Goal: Complete application form

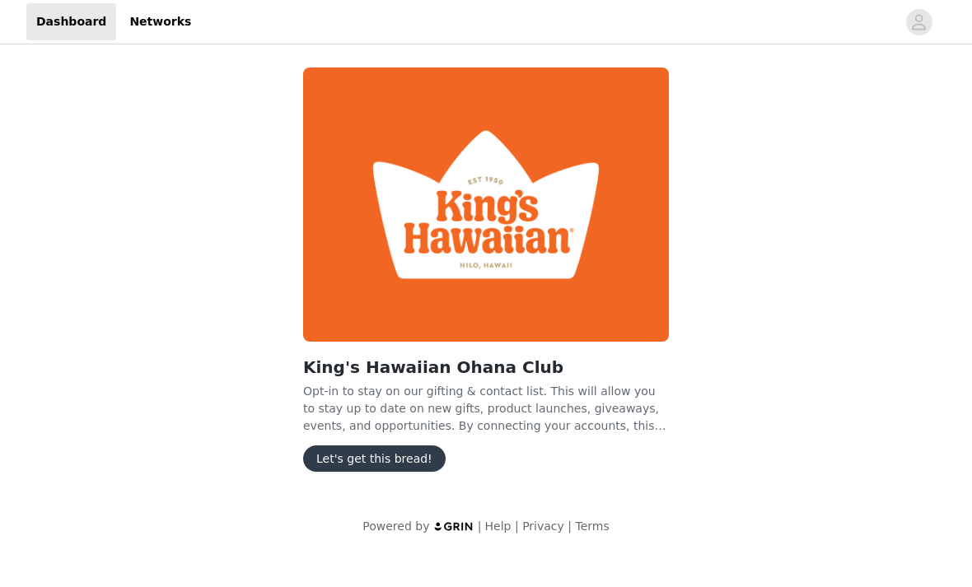
click at [398, 450] on button "Let's get this bread!" at bounding box center [374, 459] width 143 height 26
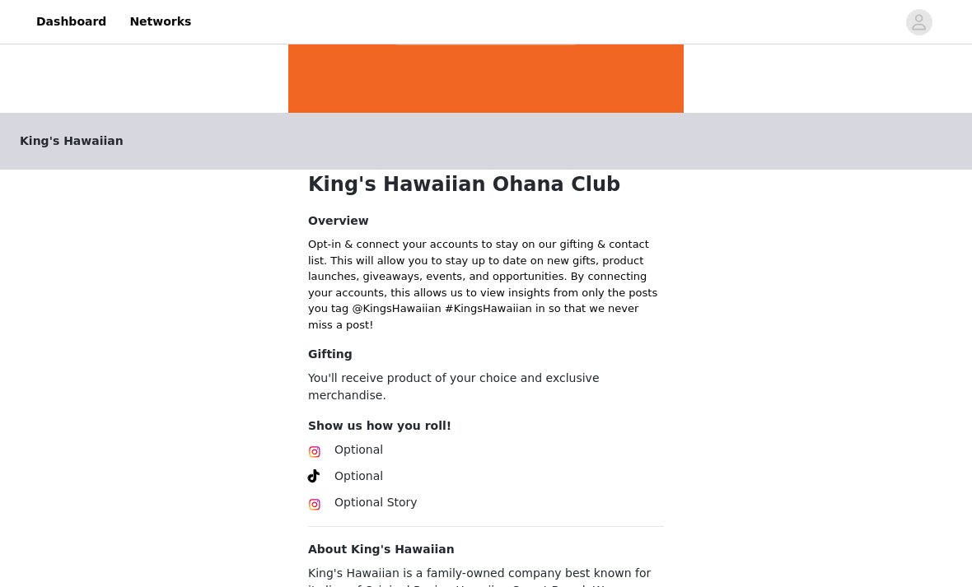
scroll to position [334, 0]
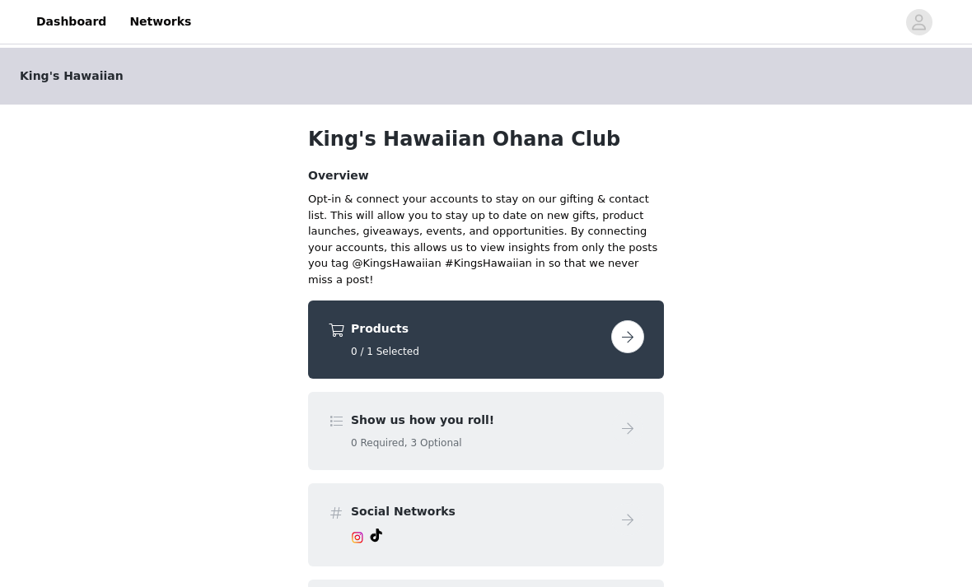
click at [486, 321] on h4 "Products" at bounding box center [478, 329] width 254 height 17
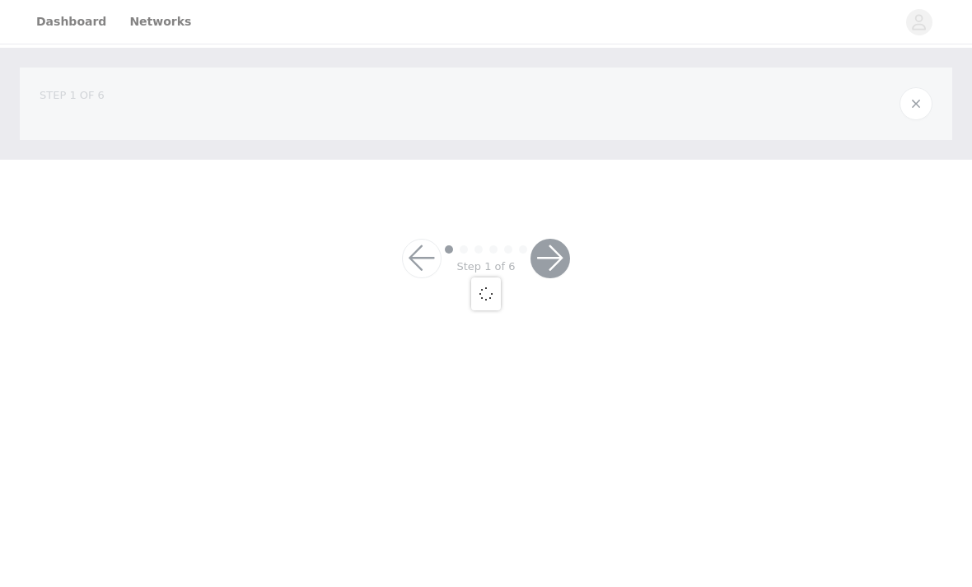
click at [631, 312] on div at bounding box center [486, 293] width 972 height 587
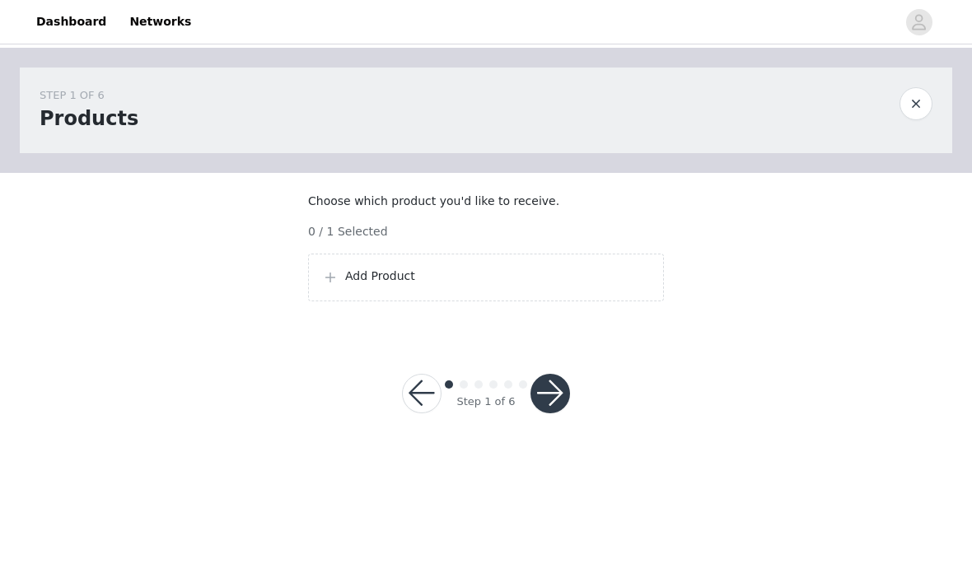
click at [503, 285] on p "Add Product" at bounding box center [497, 276] width 305 height 17
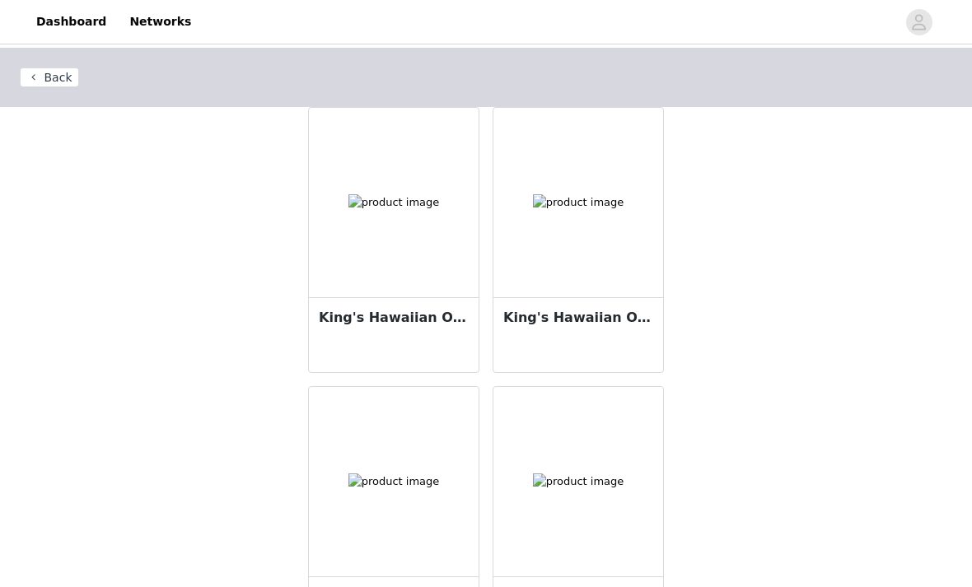
click at [42, 73] on button "Back" at bounding box center [49, 78] width 59 height 20
click at [41, 90] on header "Back" at bounding box center [486, 77] width 972 height 59
click at [47, 82] on button "Back" at bounding box center [49, 78] width 59 height 20
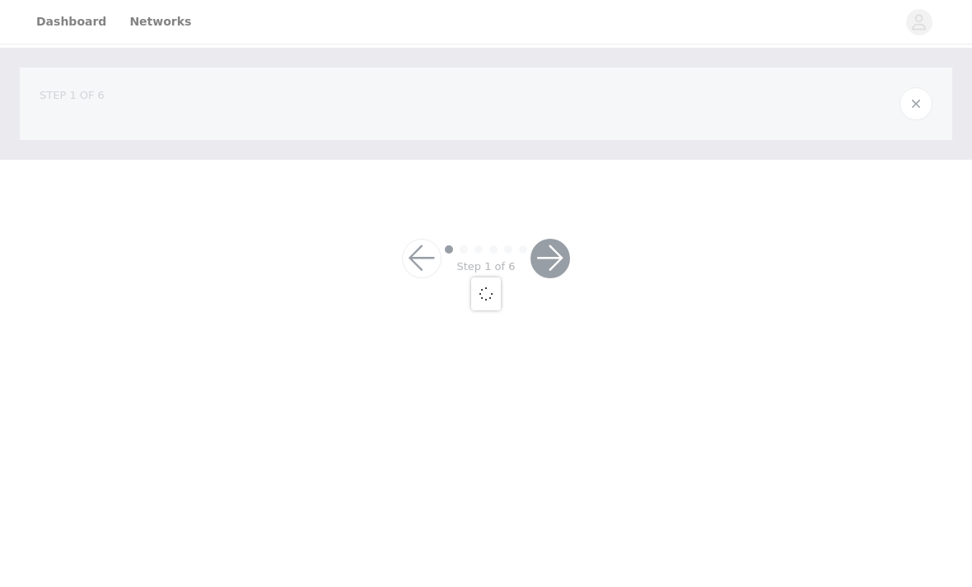
click at [47, 82] on div at bounding box center [486, 293] width 972 height 587
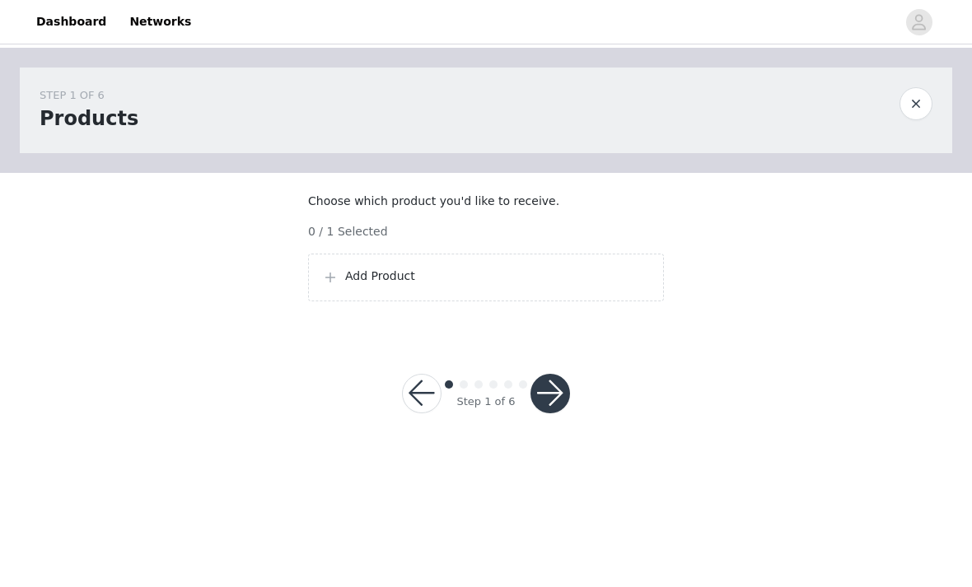
click at [351, 285] on p "Add Product" at bounding box center [497, 276] width 305 height 17
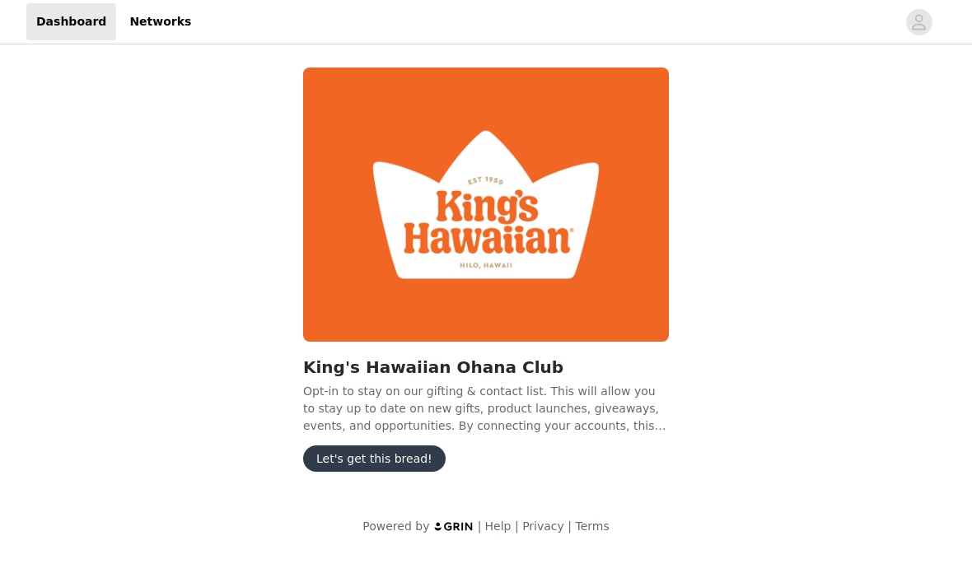
click at [371, 469] on button "Let's get this bread!" at bounding box center [374, 459] width 143 height 26
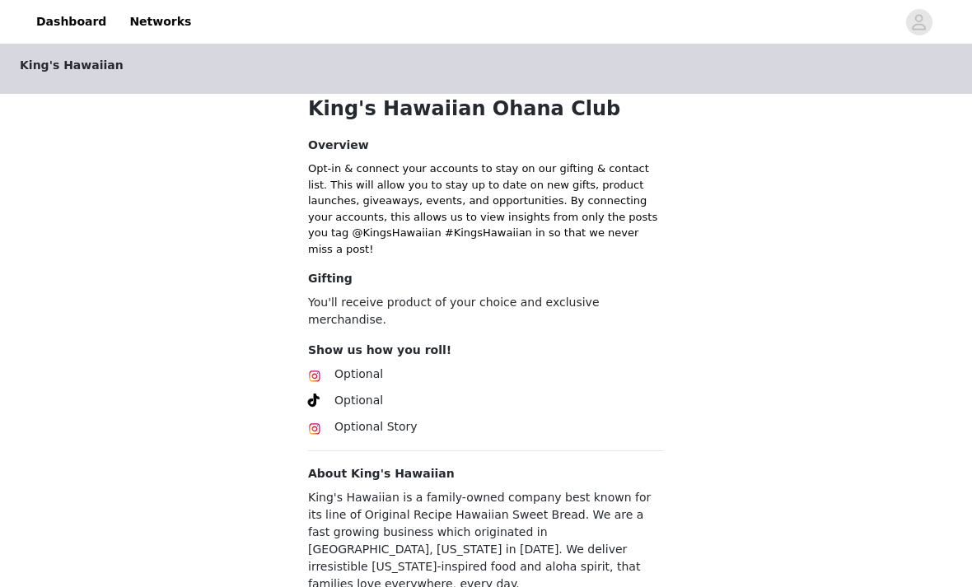
scroll to position [339, 0]
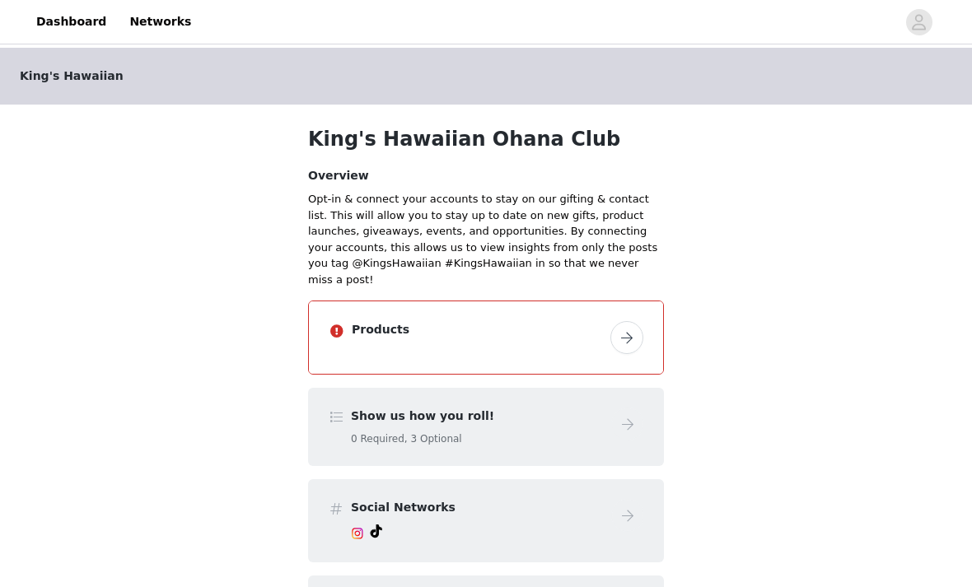
click at [416, 321] on h4 "Products" at bounding box center [478, 329] width 252 height 17
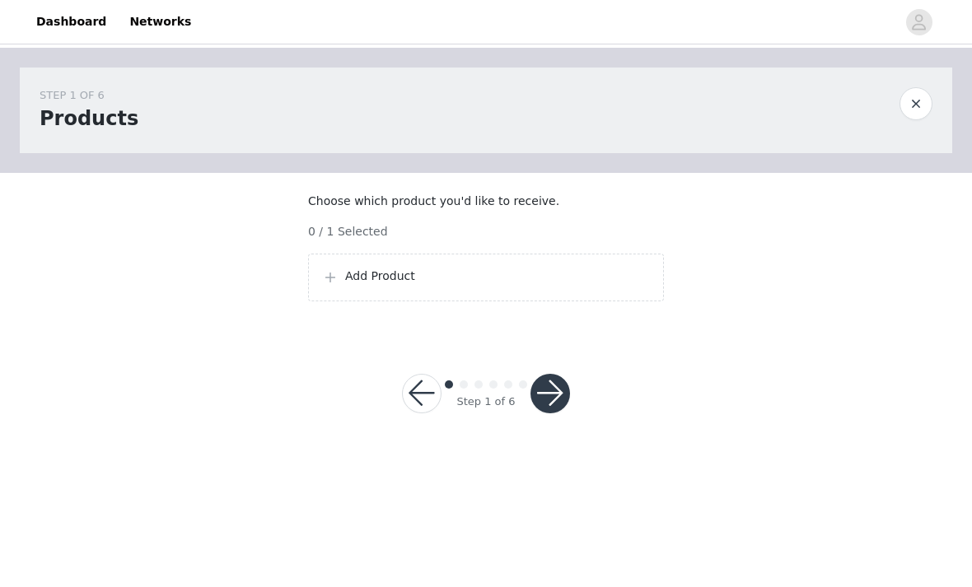
click at [416, 302] on div "Add Product" at bounding box center [486, 278] width 356 height 48
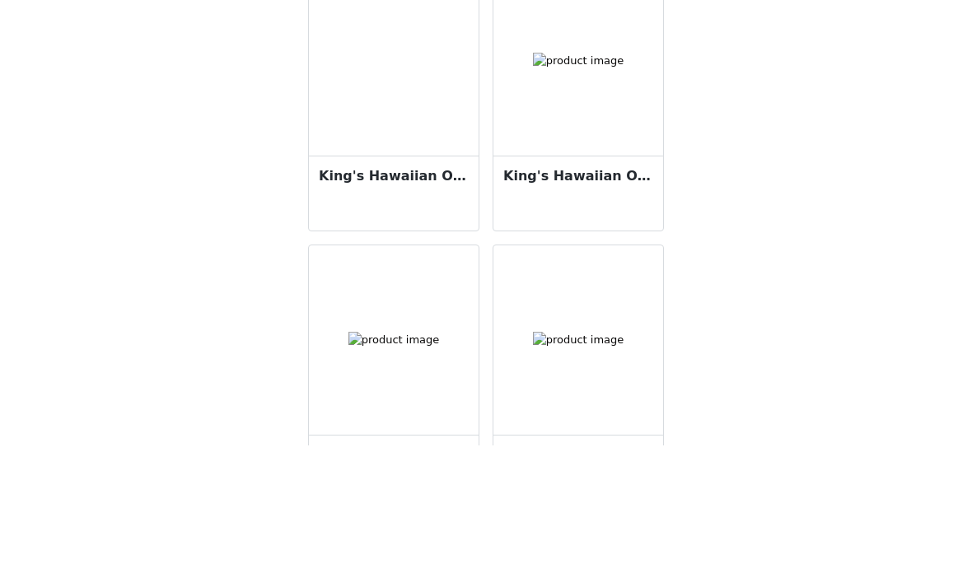
scroll to position [45, 0]
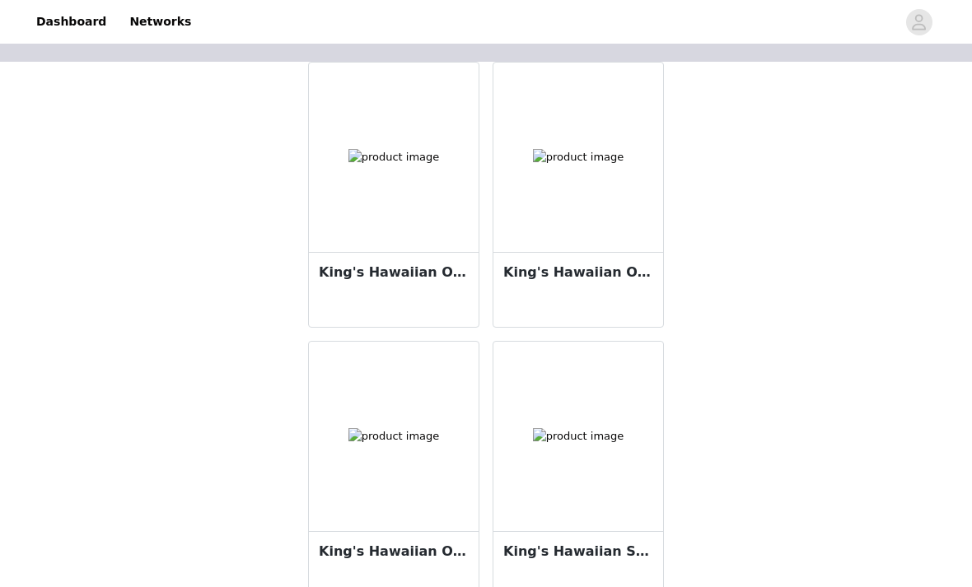
click at [378, 277] on h3 "King's Hawaiian Original Hawaiian Sweet Rolls" at bounding box center [394, 273] width 150 height 20
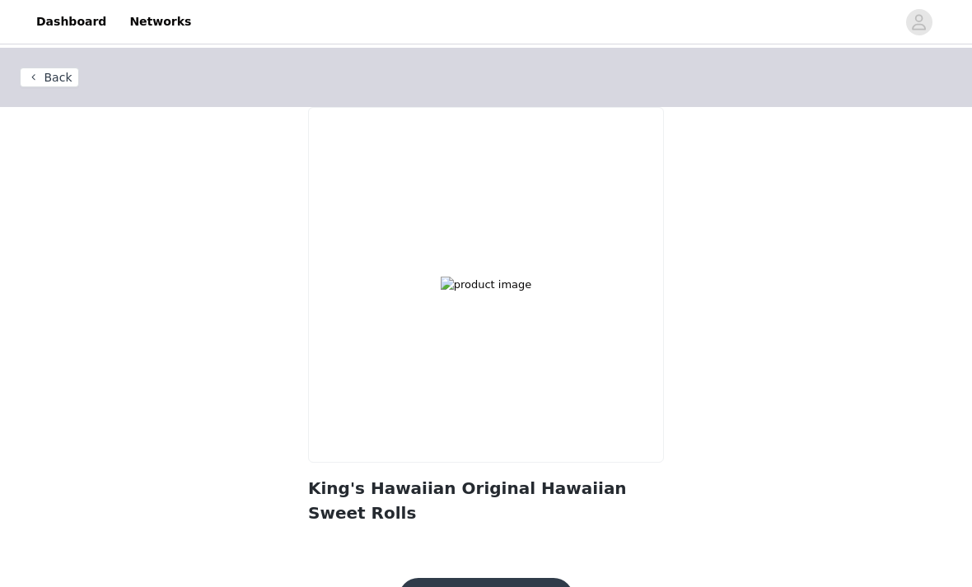
scroll to position [26, 0]
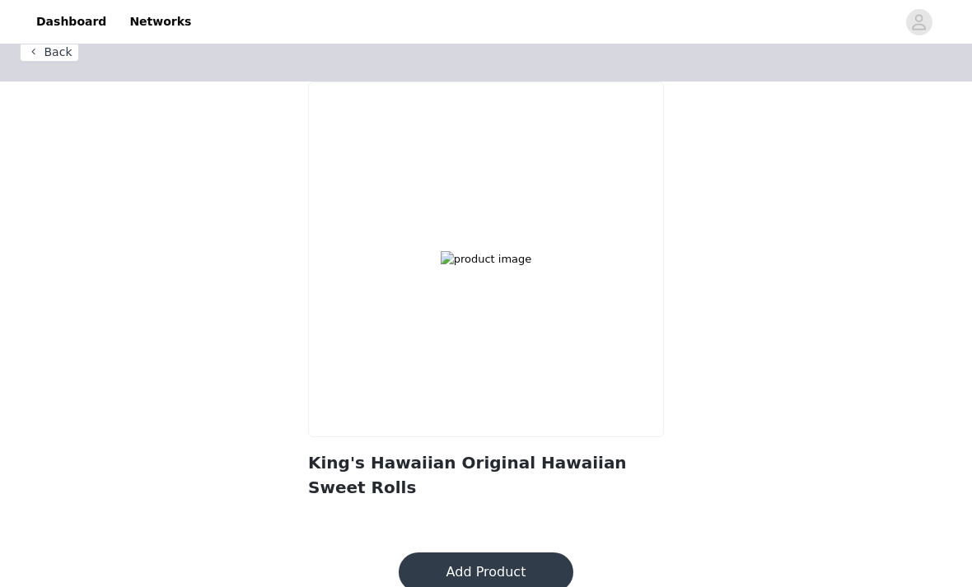
click at [482, 553] on button "Add Product" at bounding box center [486, 573] width 175 height 40
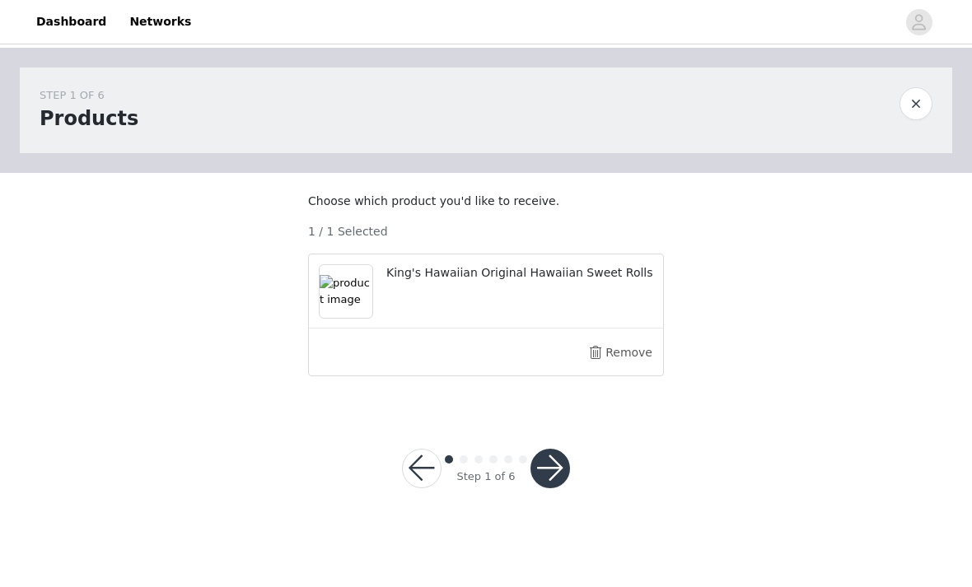
click at [530, 484] on div "Step 1 of 6" at bounding box center [486, 468] width 89 height 32
click at [555, 483] on button "button" at bounding box center [551, 469] width 40 height 40
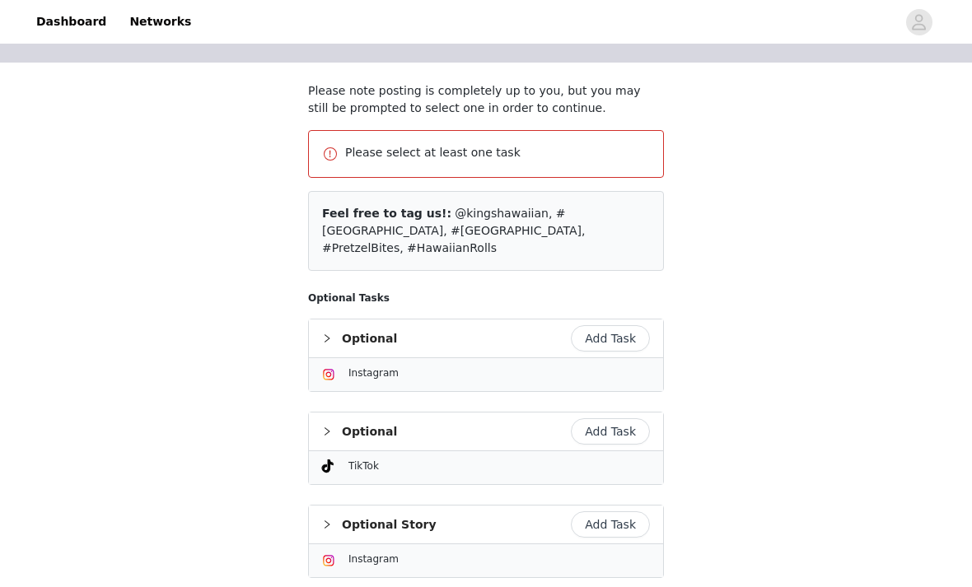
scroll to position [111, 0]
click at [602, 511] on button "Add Task" at bounding box center [610, 524] width 79 height 26
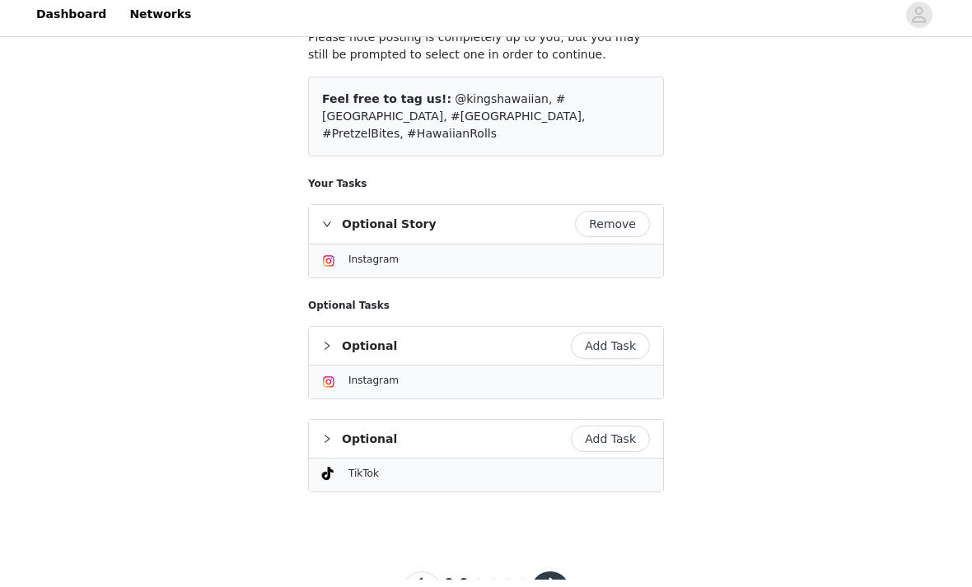
scroll to position [159, 0]
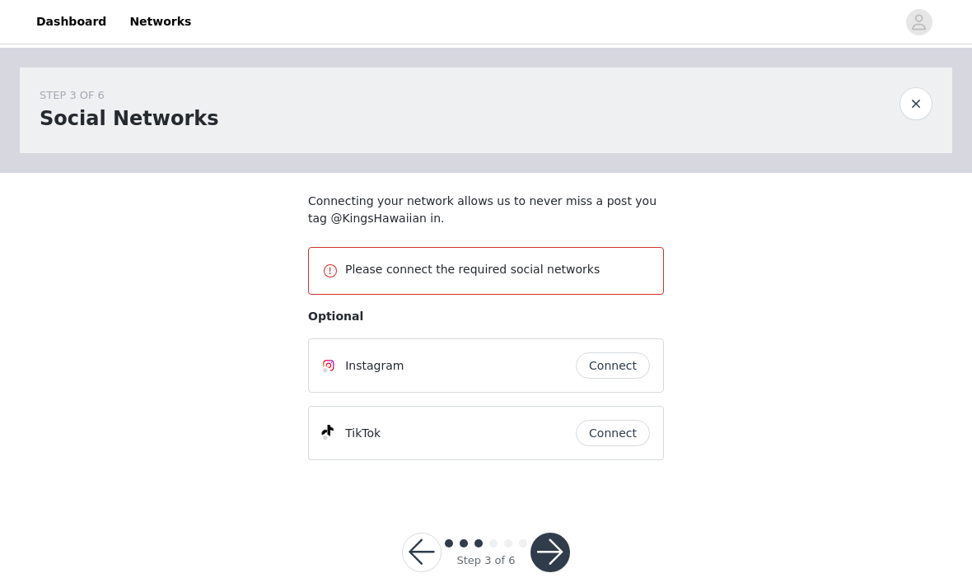
click at [548, 564] on button "button" at bounding box center [551, 553] width 40 height 40
click at [558, 546] on button "button" at bounding box center [551, 553] width 40 height 40
click at [596, 360] on button "Connect" at bounding box center [613, 366] width 74 height 26
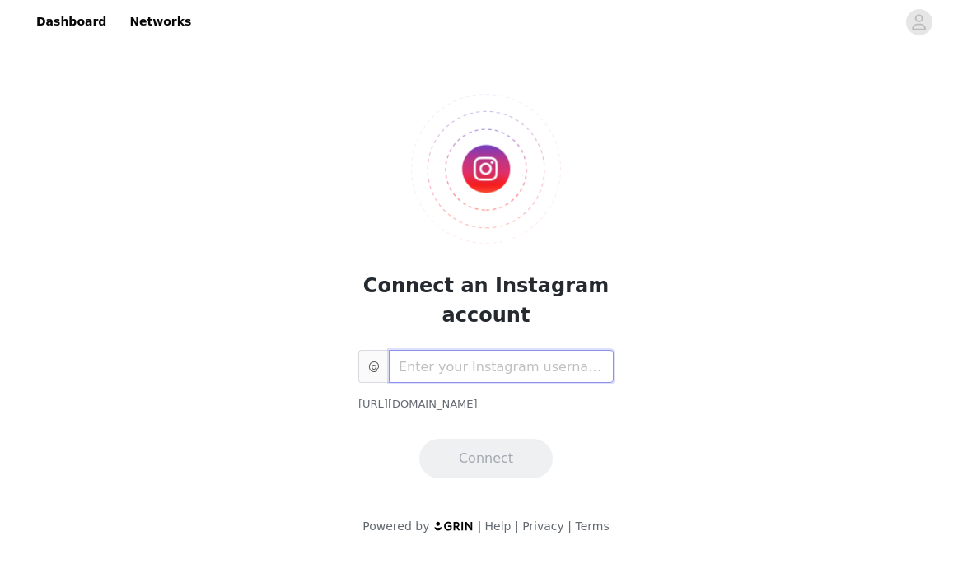
click at [512, 366] on input "text" at bounding box center [501, 366] width 225 height 33
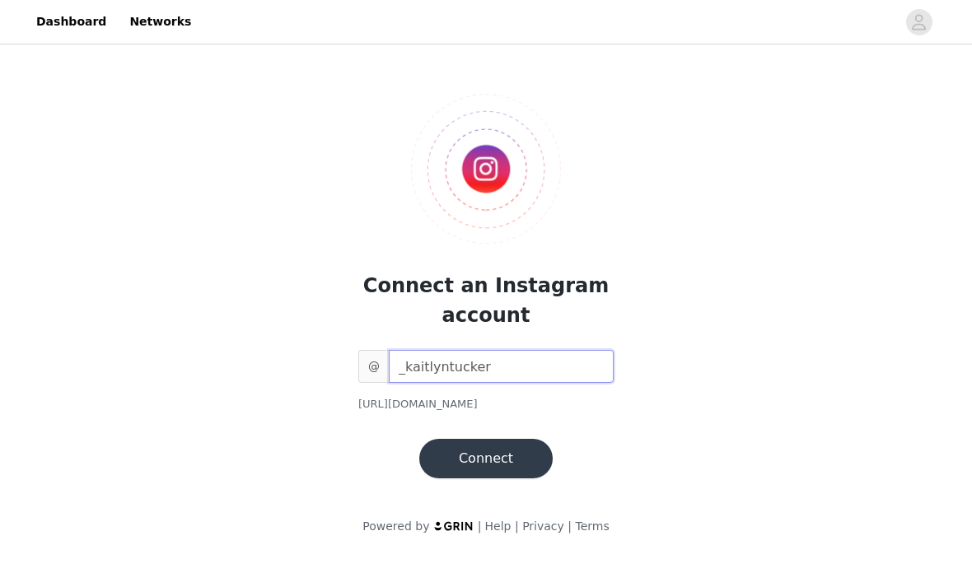
type input "_kaitlyntucker"
click at [515, 459] on button "Connect" at bounding box center [485, 459] width 133 height 40
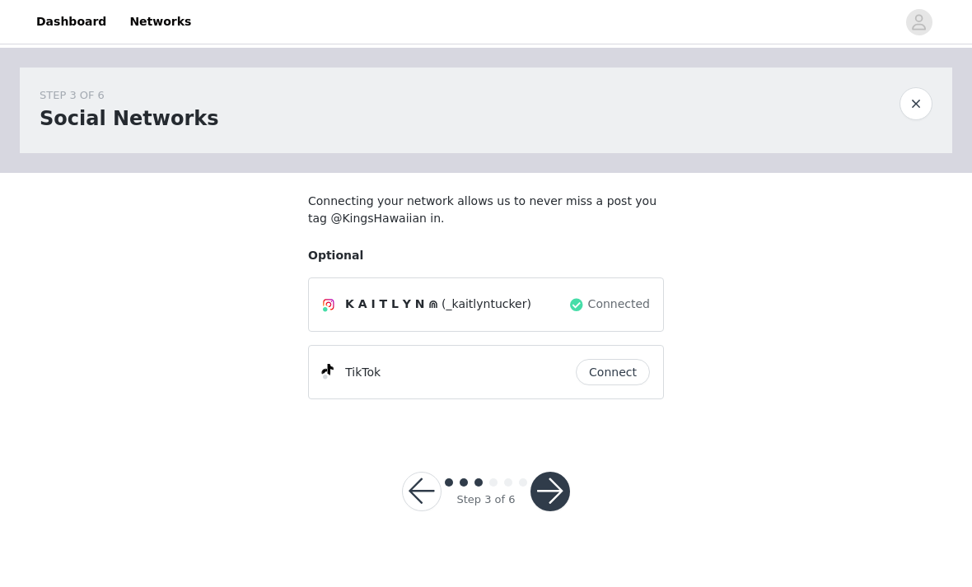
click at [556, 482] on button "button" at bounding box center [551, 492] width 40 height 40
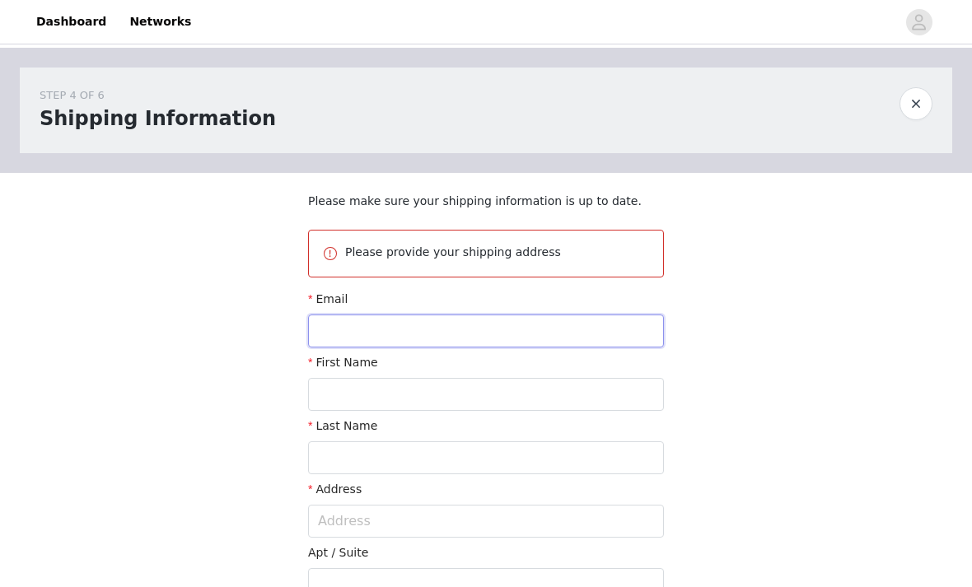
click at [480, 330] on input "text" at bounding box center [486, 331] width 356 height 33
type input "[EMAIL_ADDRESS][DOMAIN_NAME]"
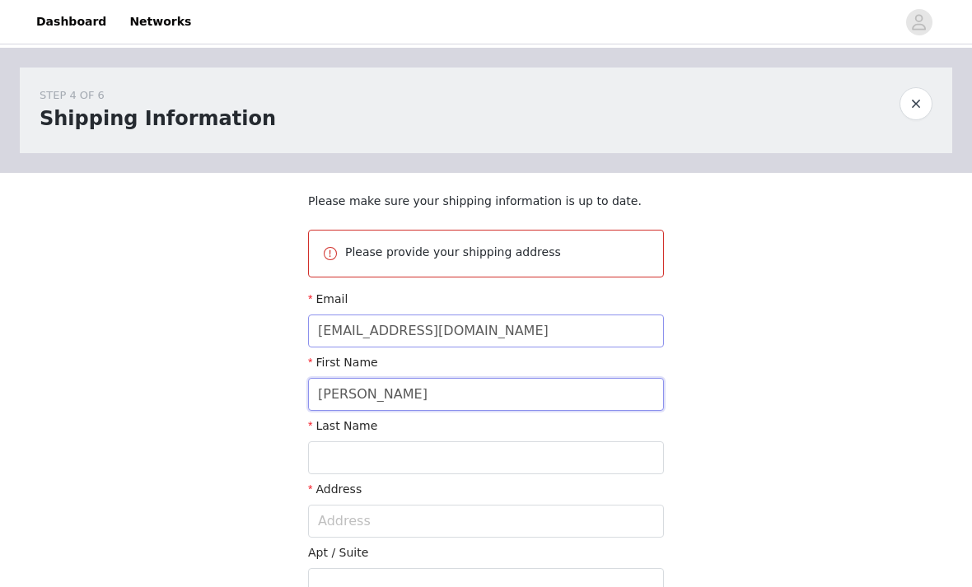
type input "[PERSON_NAME]"
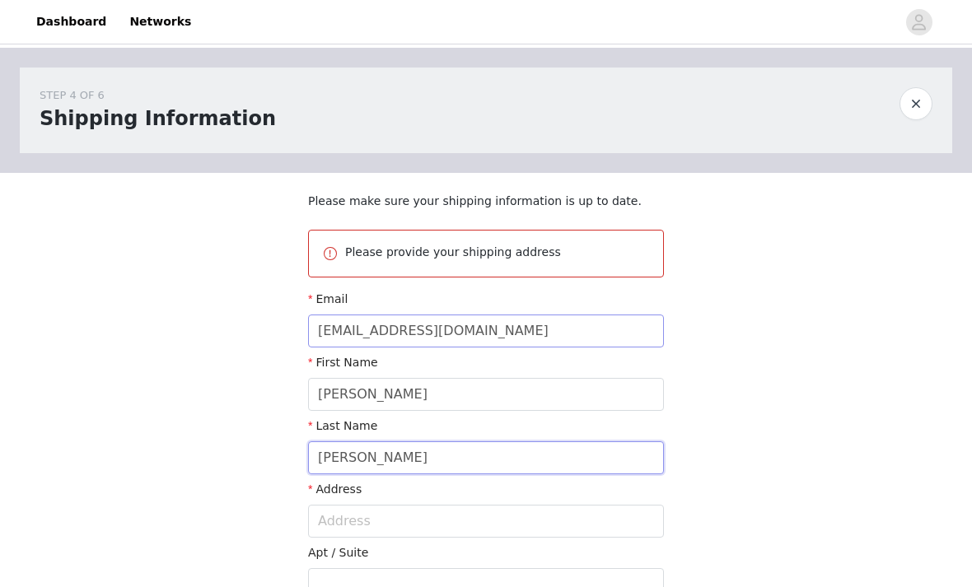
type input "[PERSON_NAME]"
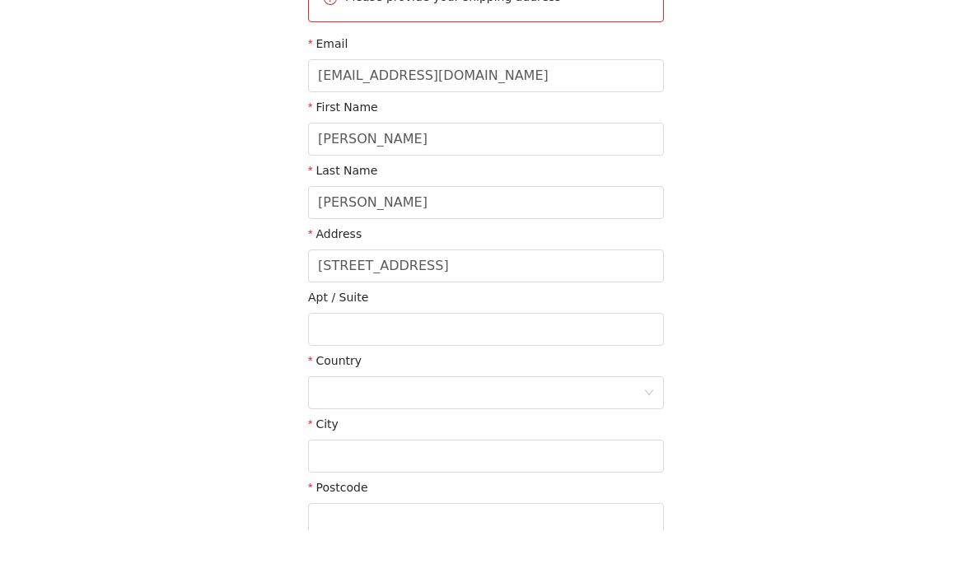
type input "4505 Bulrush Ct"
type input "[GEOGRAPHIC_DATA]"
type input "45404"
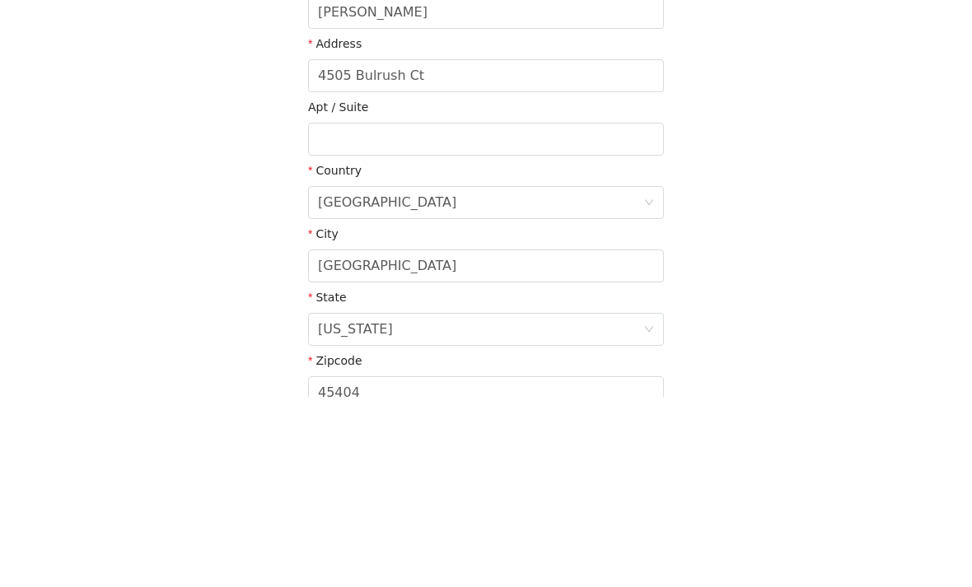
scroll to position [359, 0]
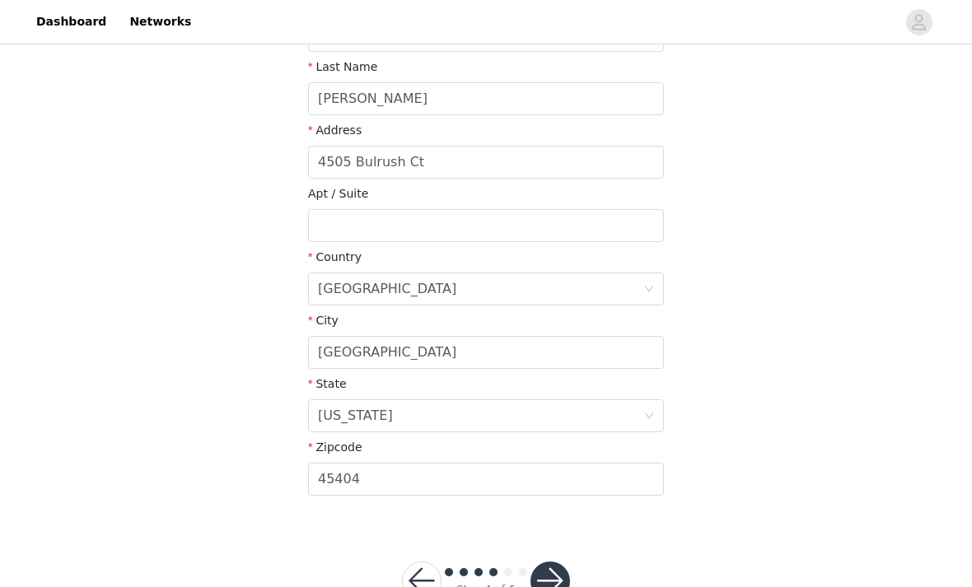
click at [549, 585] on button "button" at bounding box center [551, 582] width 40 height 40
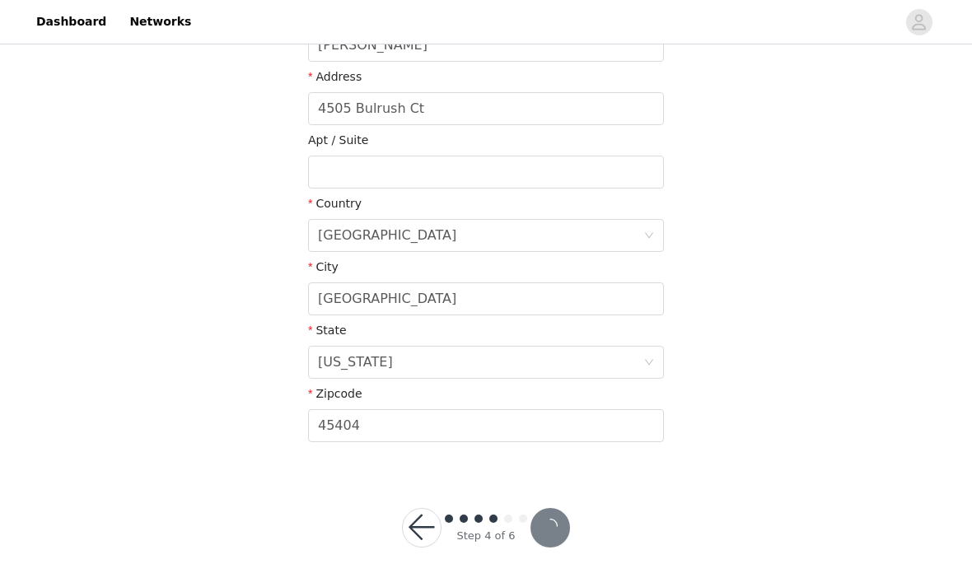
scroll to position [298, 0]
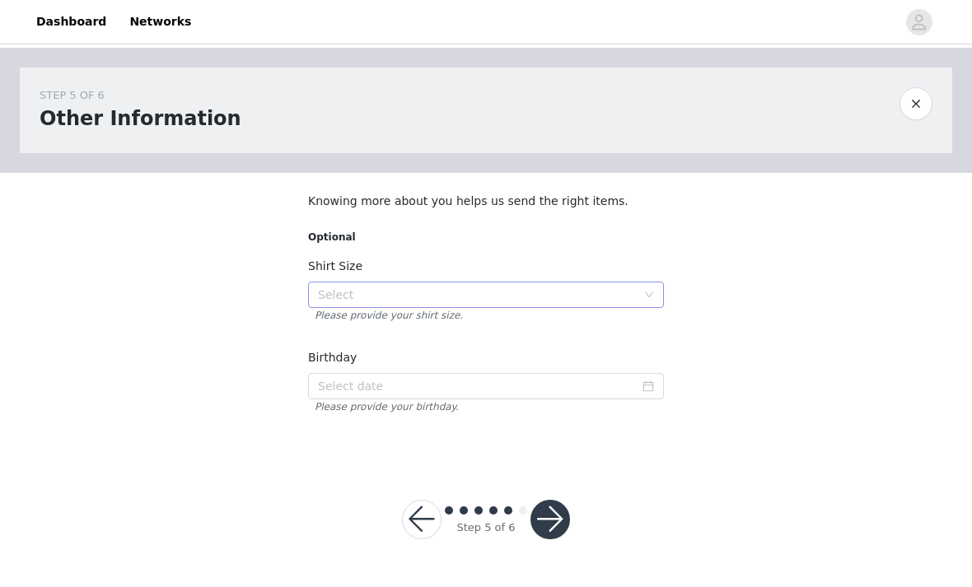
click at [374, 288] on div "Select" at bounding box center [477, 295] width 318 height 16
click at [333, 378] on li "L" at bounding box center [486, 380] width 356 height 26
click at [335, 385] on input at bounding box center [486, 386] width 356 height 26
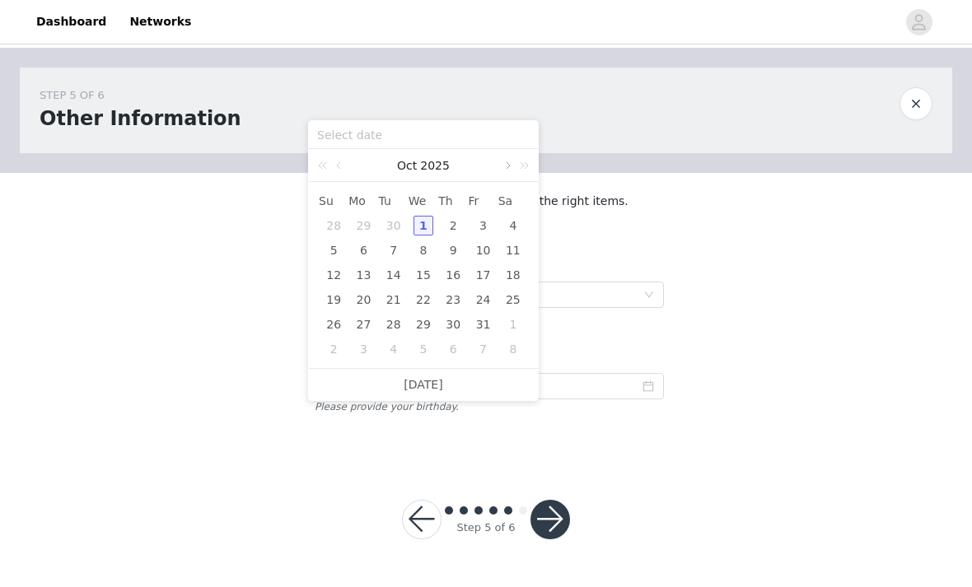
click at [508, 160] on link at bounding box center [506, 165] width 15 height 33
click at [392, 302] on div "23" at bounding box center [394, 300] width 20 height 20
type input "[DATE]"
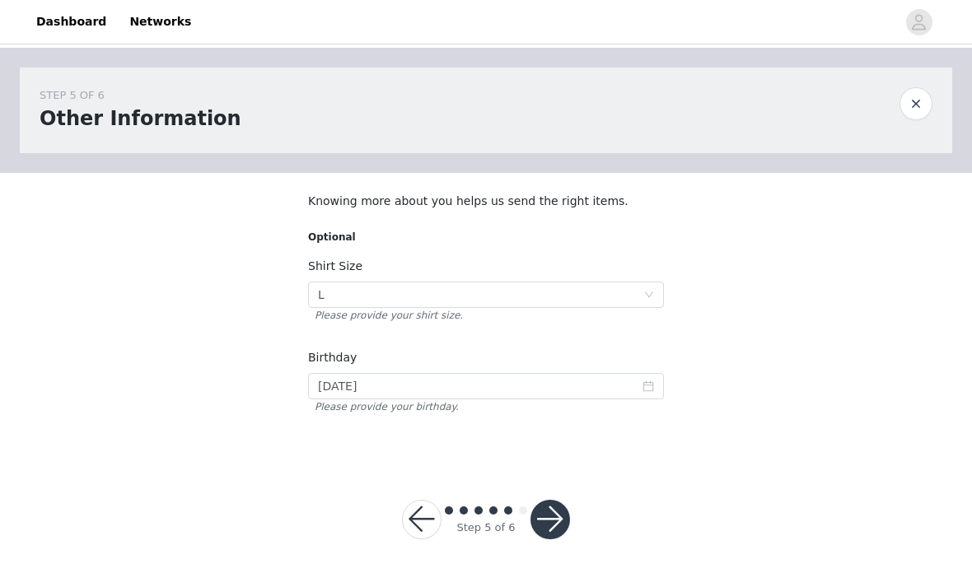
click at [534, 516] on button "button" at bounding box center [551, 520] width 40 height 40
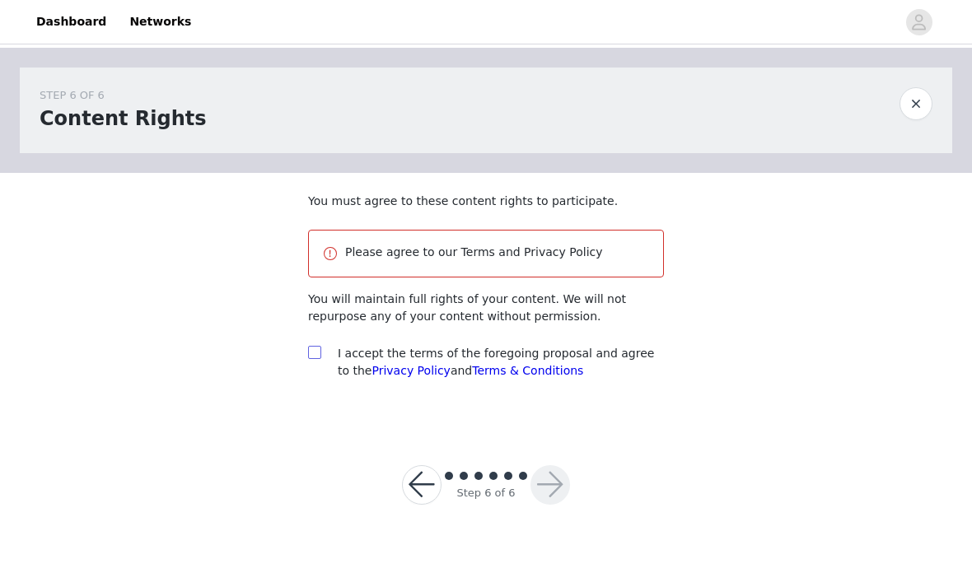
click at [318, 358] on span at bounding box center [314, 352] width 13 height 13
click at [318, 358] on input "checkbox" at bounding box center [314, 352] width 12 height 12
checkbox input "true"
click at [543, 498] on button "button" at bounding box center [551, 486] width 40 height 40
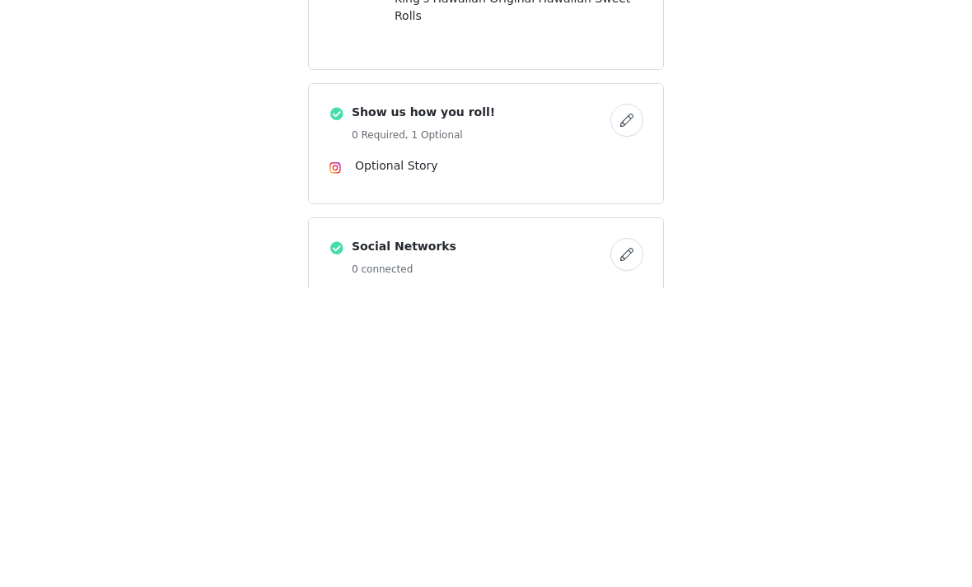
scroll to position [539, 0]
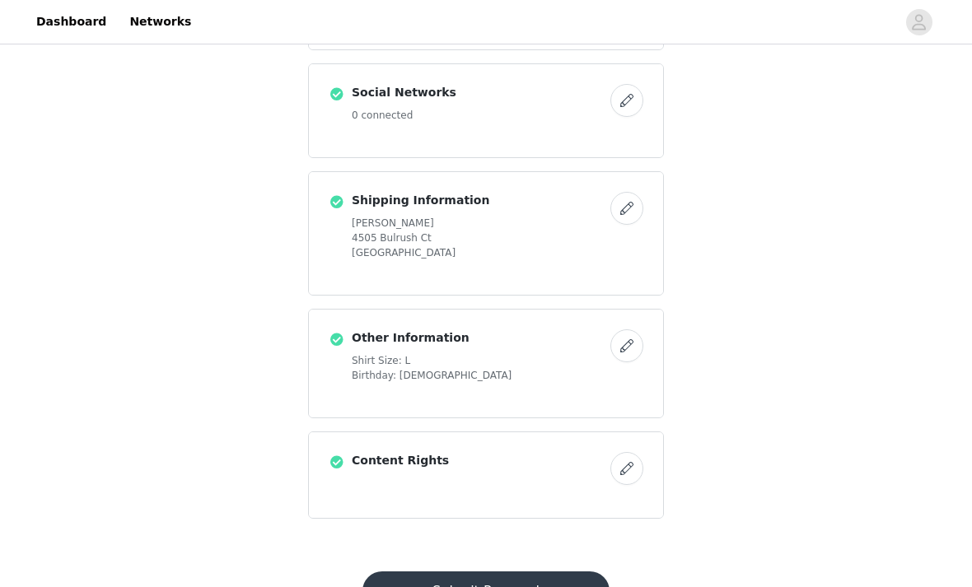
click at [460, 586] on button "Submit Proposal" at bounding box center [486, 592] width 246 height 40
